Goal: Task Accomplishment & Management: Complete application form

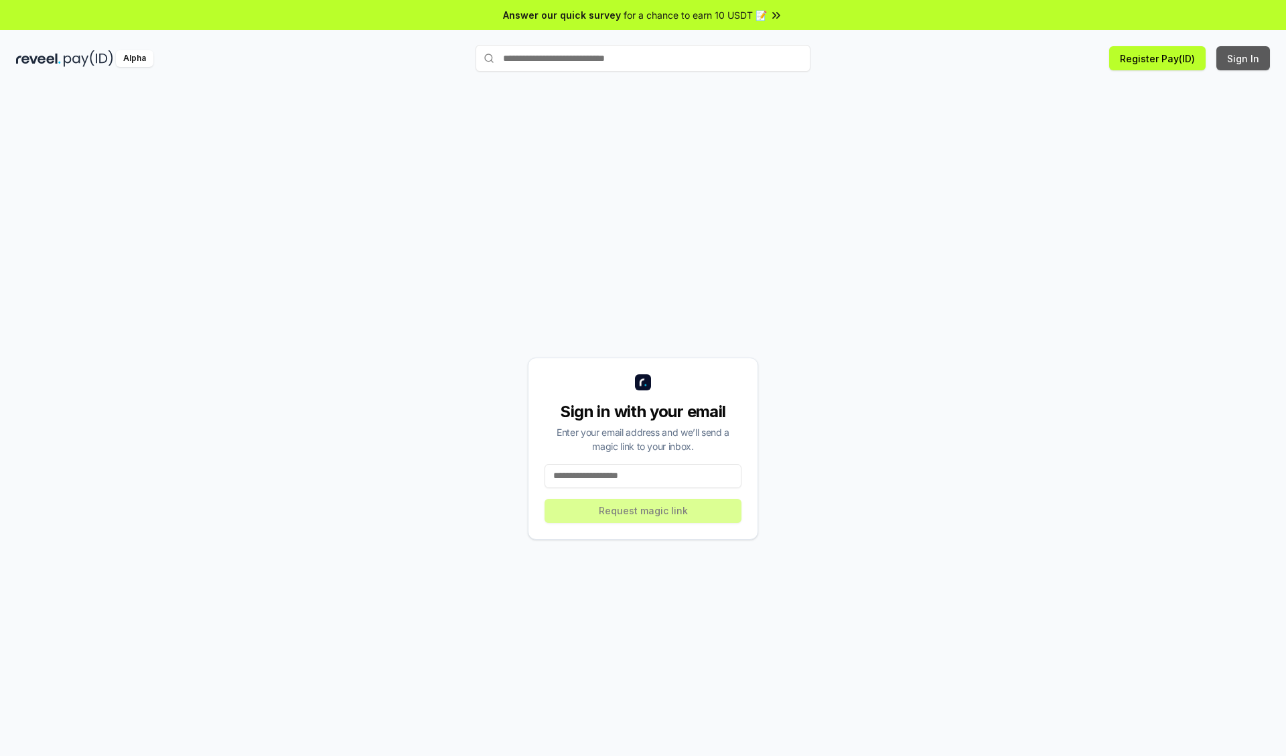
click at [1244, 58] on button "Sign In" at bounding box center [1243, 58] width 54 height 24
type input "**********"
click at [643, 510] on button "Request magic link" at bounding box center [642, 511] width 197 height 24
